Goal: Task Accomplishment & Management: Manage account settings

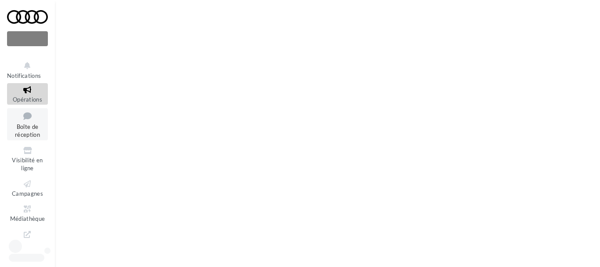
click at [22, 128] on span "Boîte de réception" at bounding box center [27, 130] width 25 height 15
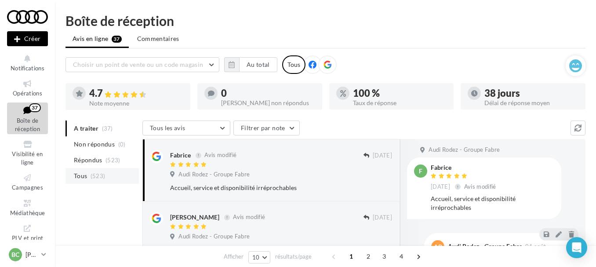
click at [90, 173] on span "(523)" at bounding box center [97, 175] width 15 height 7
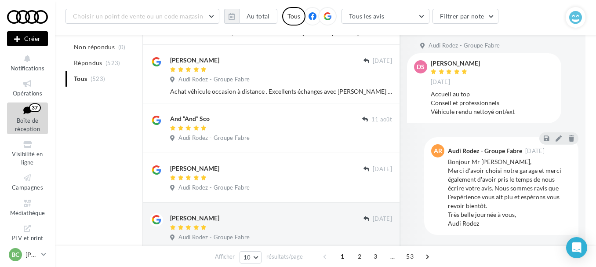
scroll to position [491, 0]
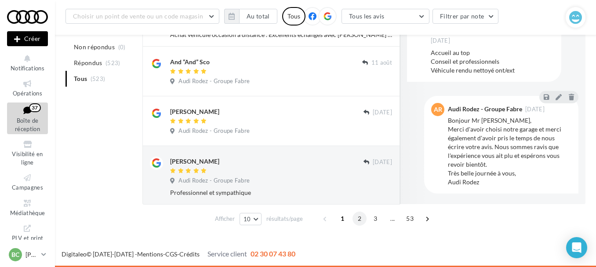
click at [357, 219] on span "2" at bounding box center [359, 218] width 14 height 14
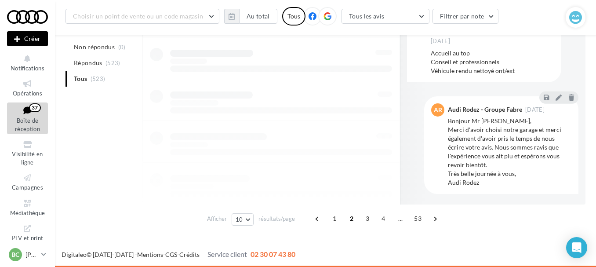
scroll to position [359, 0]
click at [336, 218] on span "1" at bounding box center [334, 218] width 14 height 14
